Goal: Find specific page/section

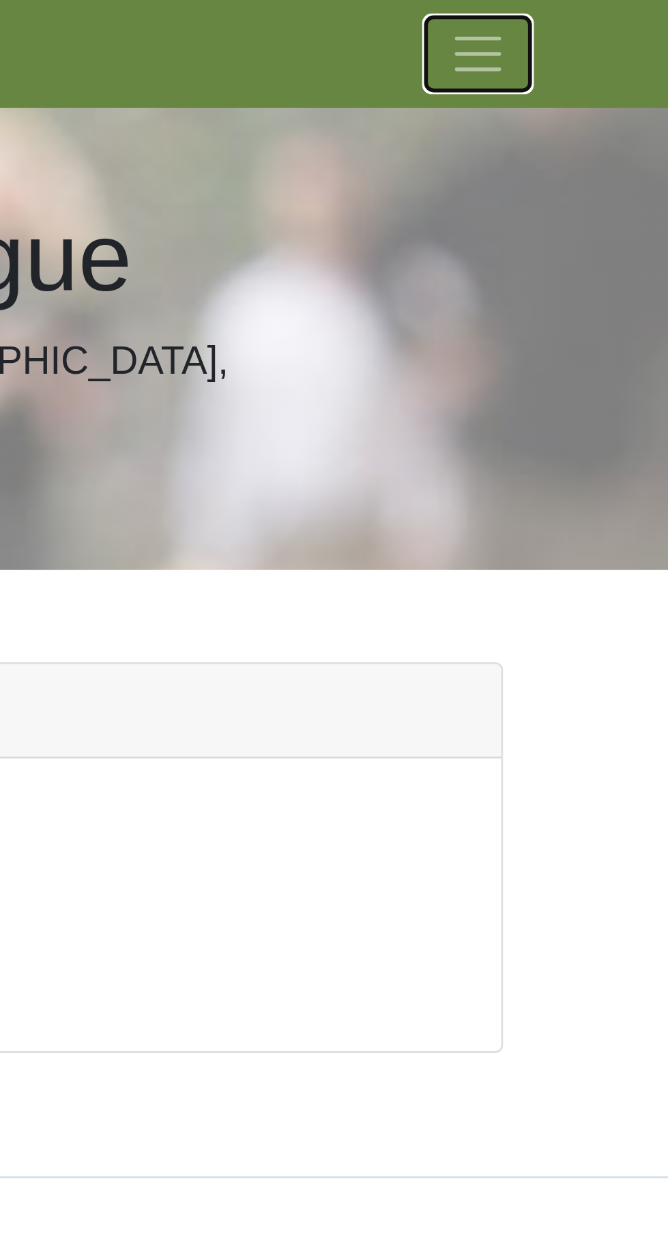
click at [556, 20] on span "Toggle navigation" at bounding box center [560, 19] width 20 height 20
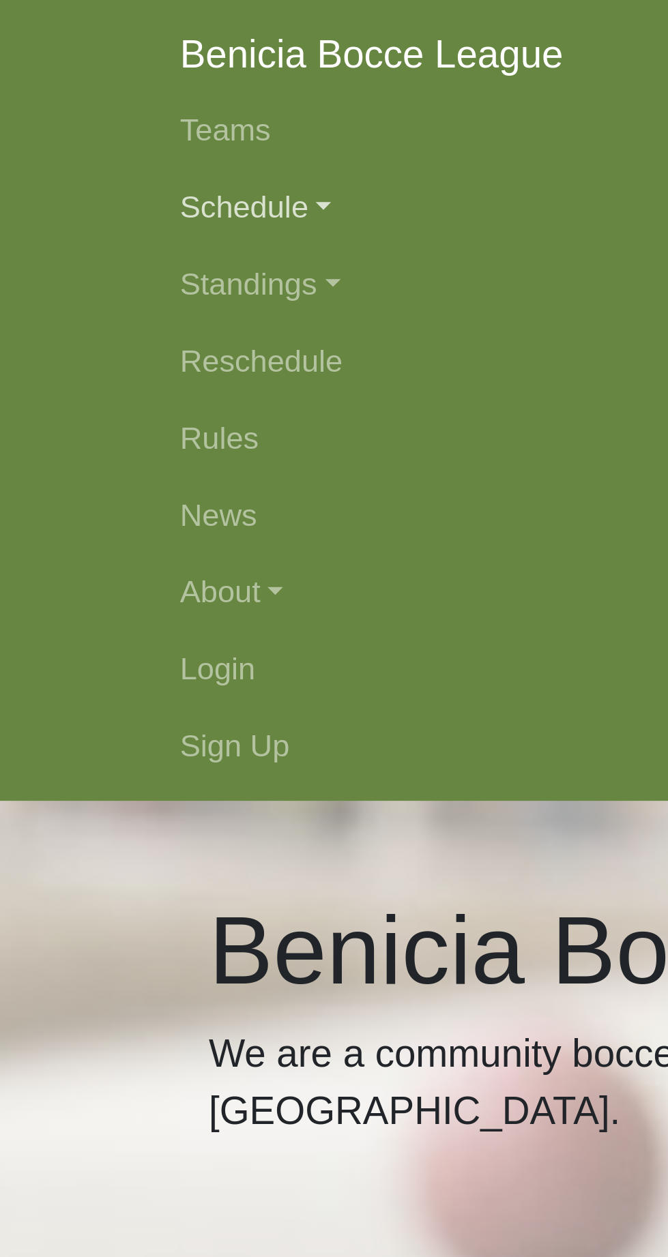
click at [121, 74] on link "Schedule" at bounding box center [334, 73] width 491 height 27
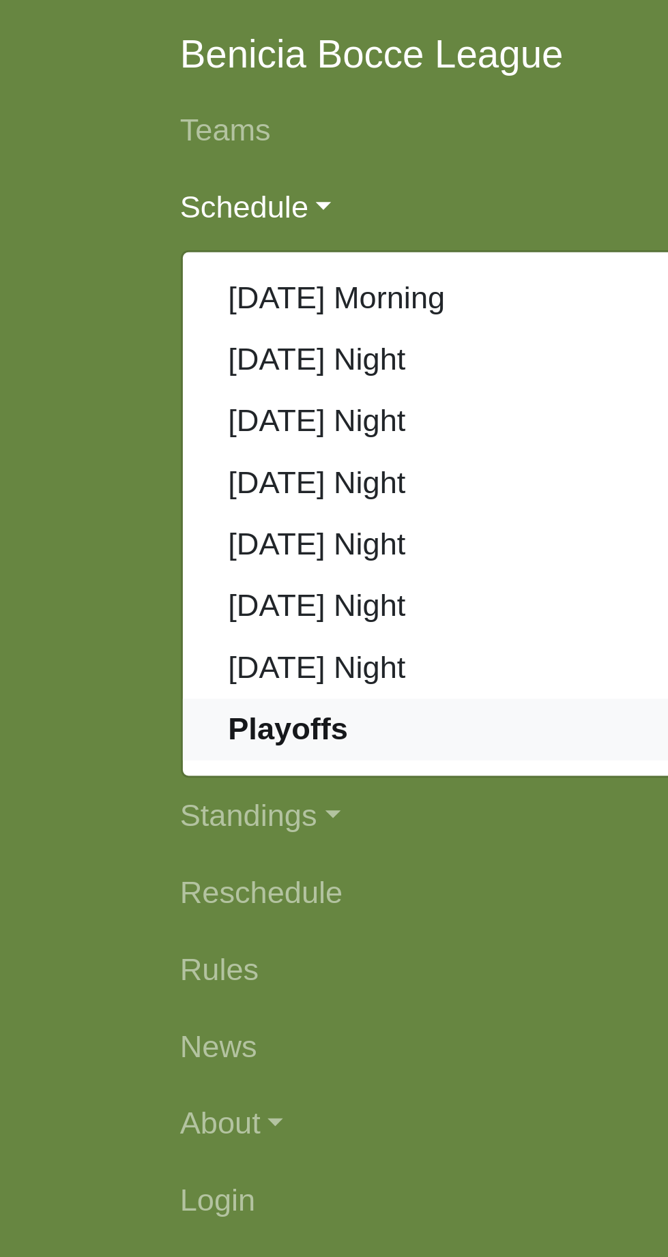
click at [131, 262] on strong "Playoffs" at bounding box center [127, 258] width 42 height 12
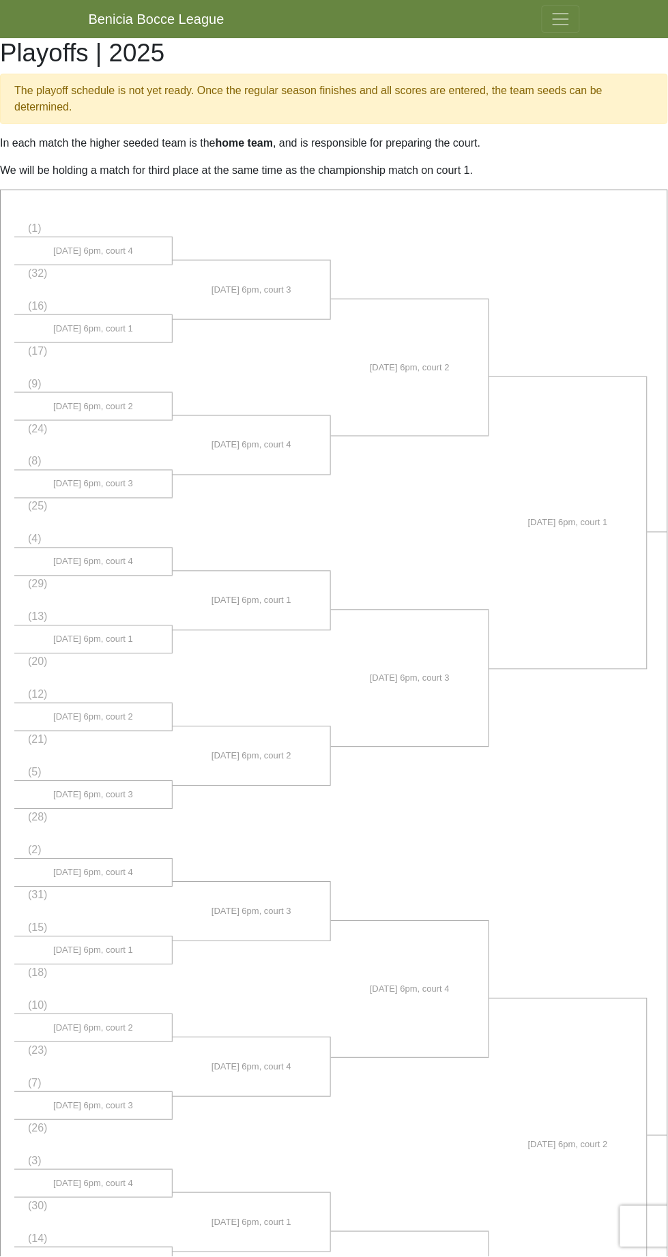
scroll to position [96, 0]
